Goal: Navigation & Orientation: Find specific page/section

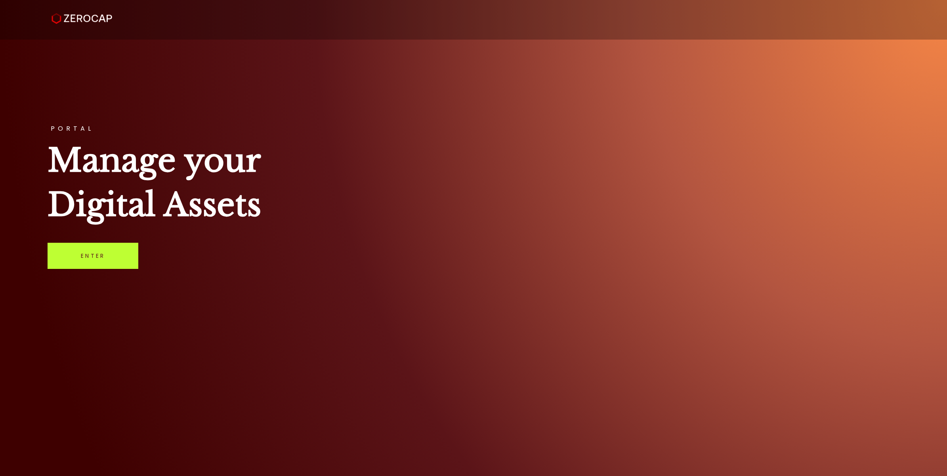
click at [111, 258] on link "Enter" at bounding box center [93, 256] width 91 height 26
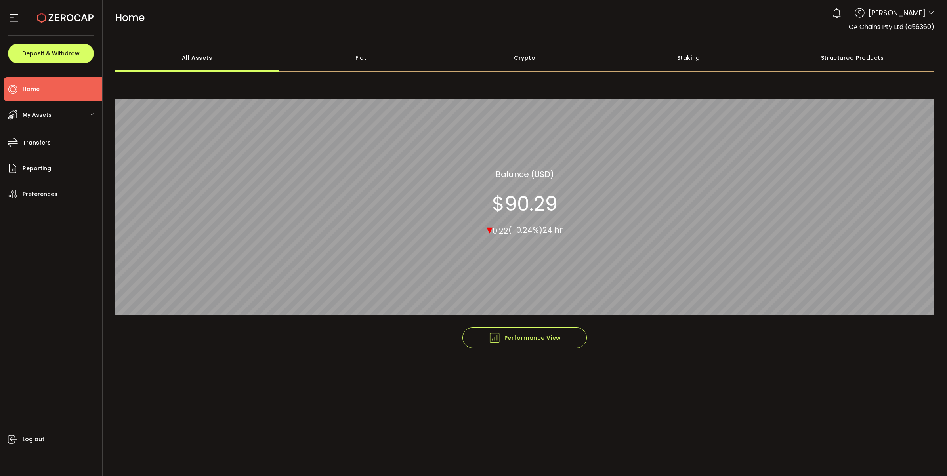
click at [50, 123] on div "My Assets" at bounding box center [53, 115] width 98 height 24
click at [54, 115] on div "My Assets" at bounding box center [53, 115] width 98 height 24
click at [343, 68] on div "Fiat" at bounding box center [361, 58] width 164 height 28
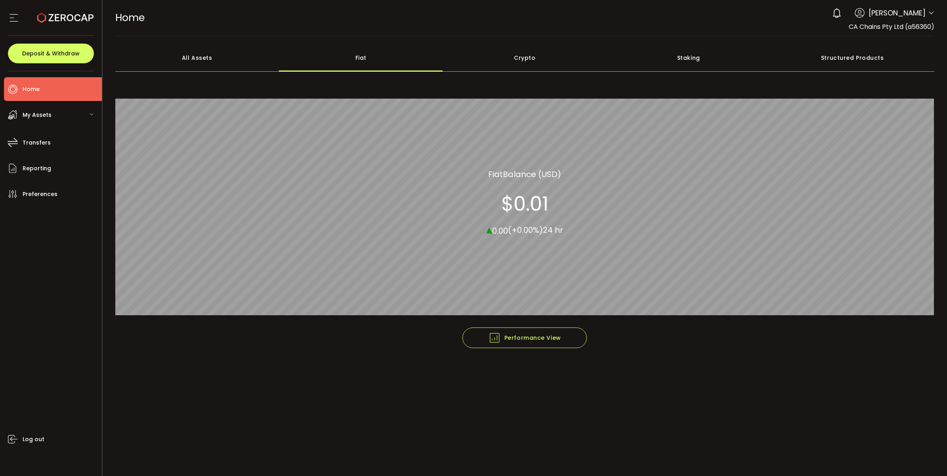
click at [518, 61] on div "Crypto" at bounding box center [525, 58] width 164 height 28
click at [665, 60] on div "Staking" at bounding box center [688, 58] width 164 height 28
click at [837, 62] on div "Structured Products" at bounding box center [852, 58] width 164 height 28
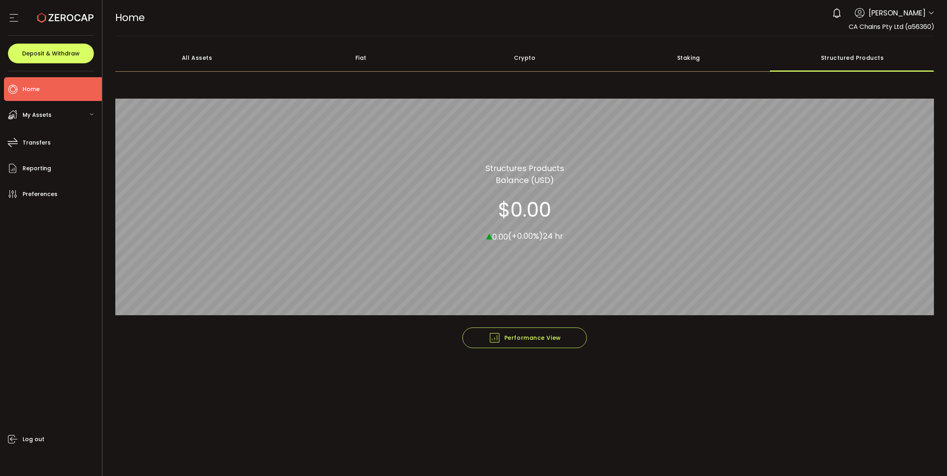
click at [558, 55] on div "Crypto" at bounding box center [525, 58] width 164 height 28
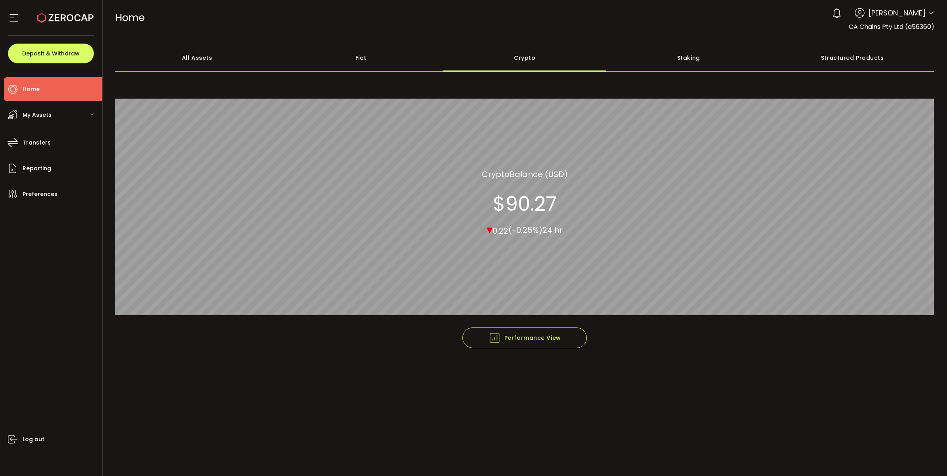
drag, startPoint x: 371, startPoint y: 61, endPoint x: 247, endPoint y: 66, distance: 124.1
click at [368, 61] on div "Fiat" at bounding box center [361, 58] width 164 height 28
click at [210, 63] on div "All Assets" at bounding box center [197, 58] width 164 height 28
